Goal: Information Seeking & Learning: Check status

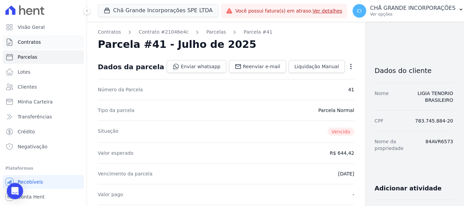
scroll to position [170, 0]
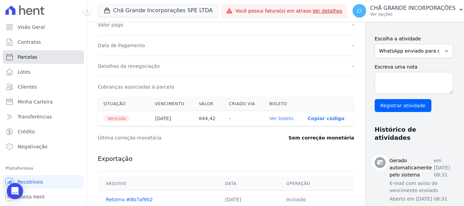
click at [26, 55] on span "Parcelas" at bounding box center [28, 57] width 20 height 7
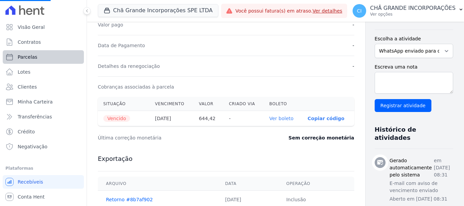
select select
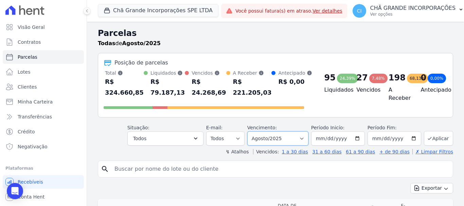
click at [276, 140] on select "Filtrar por período ──────── Todos os meses Outubro/2019 Novembro/2019 Dezembro…" at bounding box center [277, 138] width 61 height 14
select select "07/2025"
click at [251, 131] on select "Filtrar por período ──────── Todos os meses Outubro/2019 Novembro/2019 Dezembro…" at bounding box center [277, 138] width 61 height 14
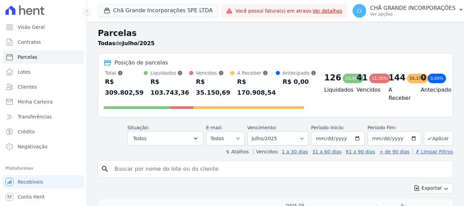
select select
click at [174, 169] on input "search" at bounding box center [279, 169] width 339 height 14
type input "[PERSON_NAME]"
select select
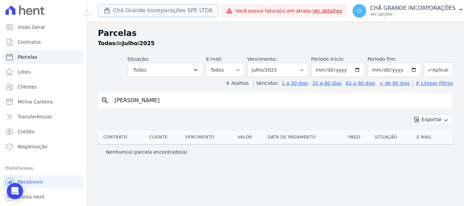
click at [132, 10] on button "Chã Grande Incorporações SPE LTDA" at bounding box center [158, 10] width 120 height 13
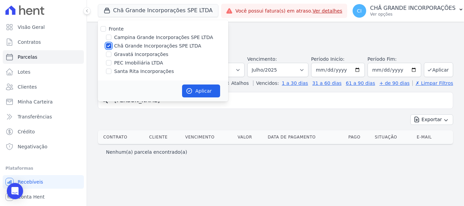
click at [108, 43] on input "Chã Grande Incorporações SPE LTDA" at bounding box center [108, 45] width 5 height 5
checkbox input "false"
click at [108, 36] on input "Campina Grande Incorporações SPE LTDA" at bounding box center [108, 37] width 5 height 5
checkbox input "true"
click at [204, 91] on button "Aplicar" at bounding box center [201, 90] width 38 height 13
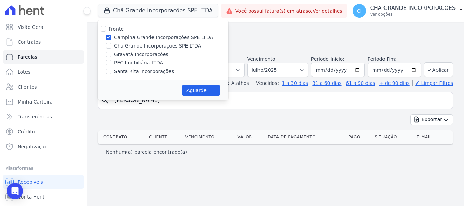
select select
